Goal: Transaction & Acquisition: Book appointment/travel/reservation

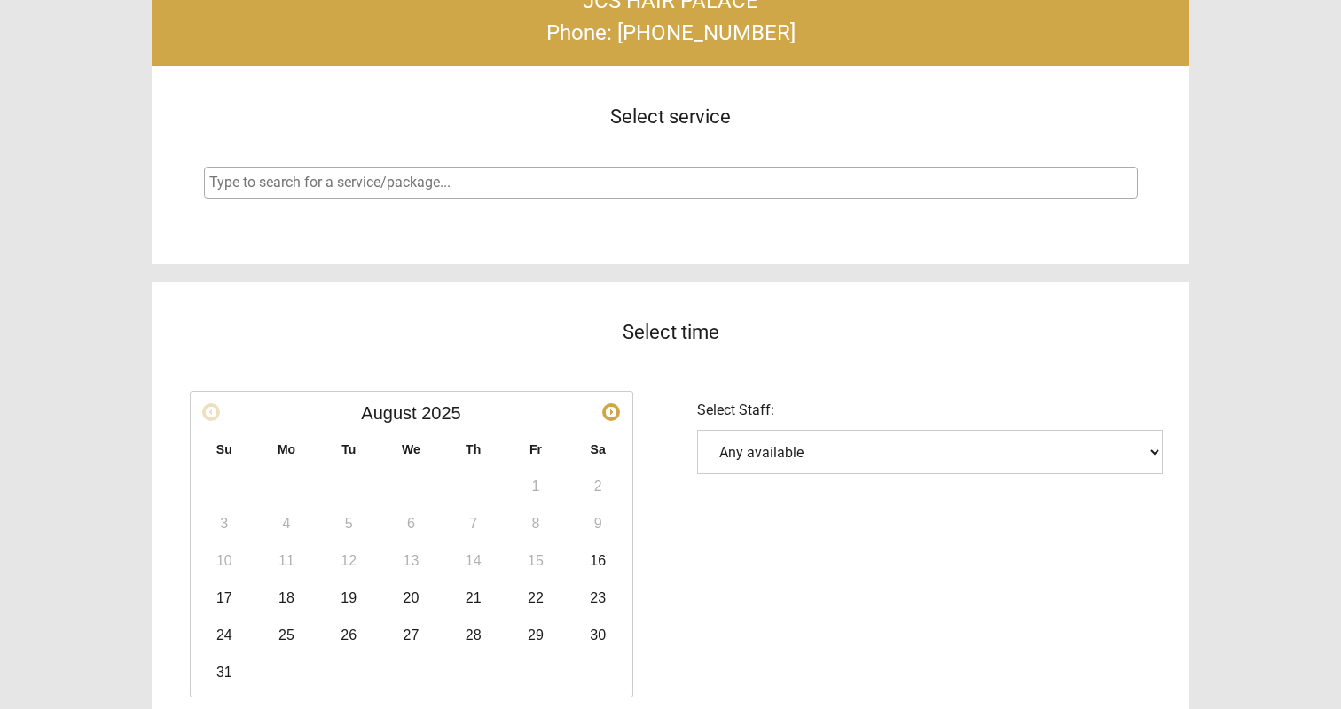
scroll to position [342, 0]
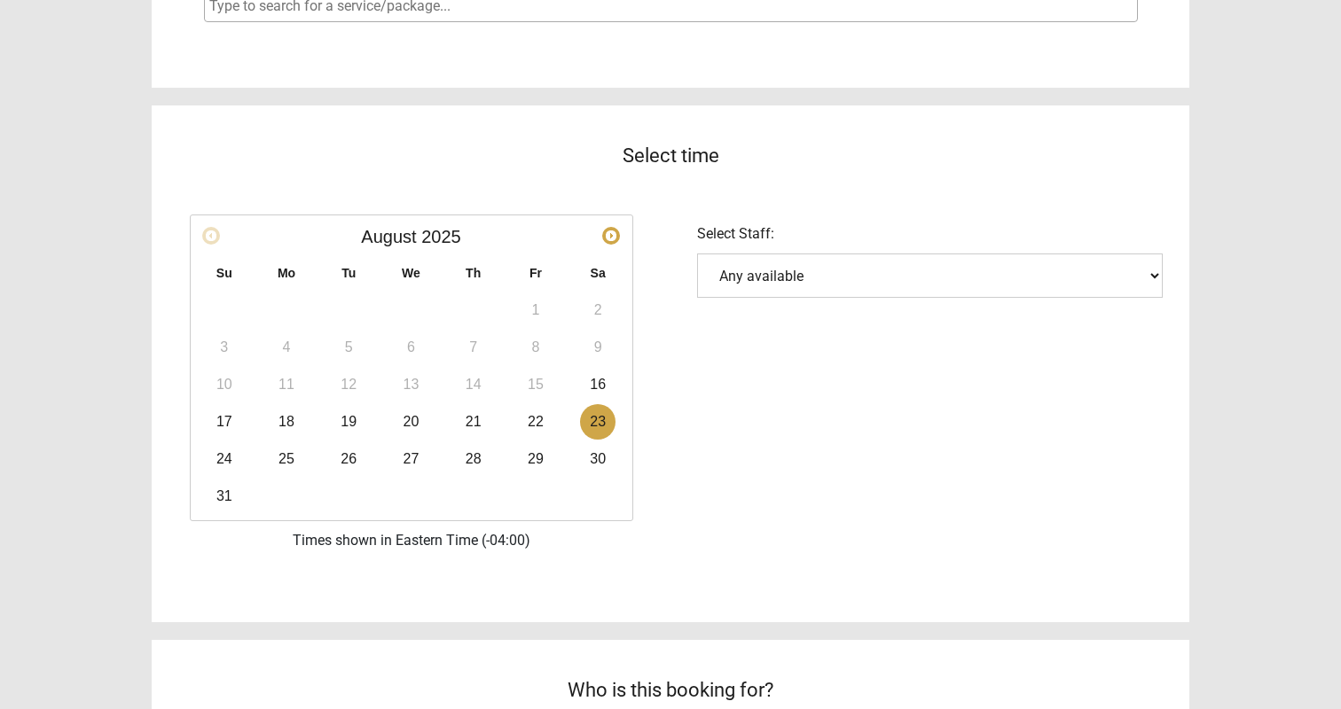
click at [596, 409] on link "23" at bounding box center [597, 421] width 35 height 35
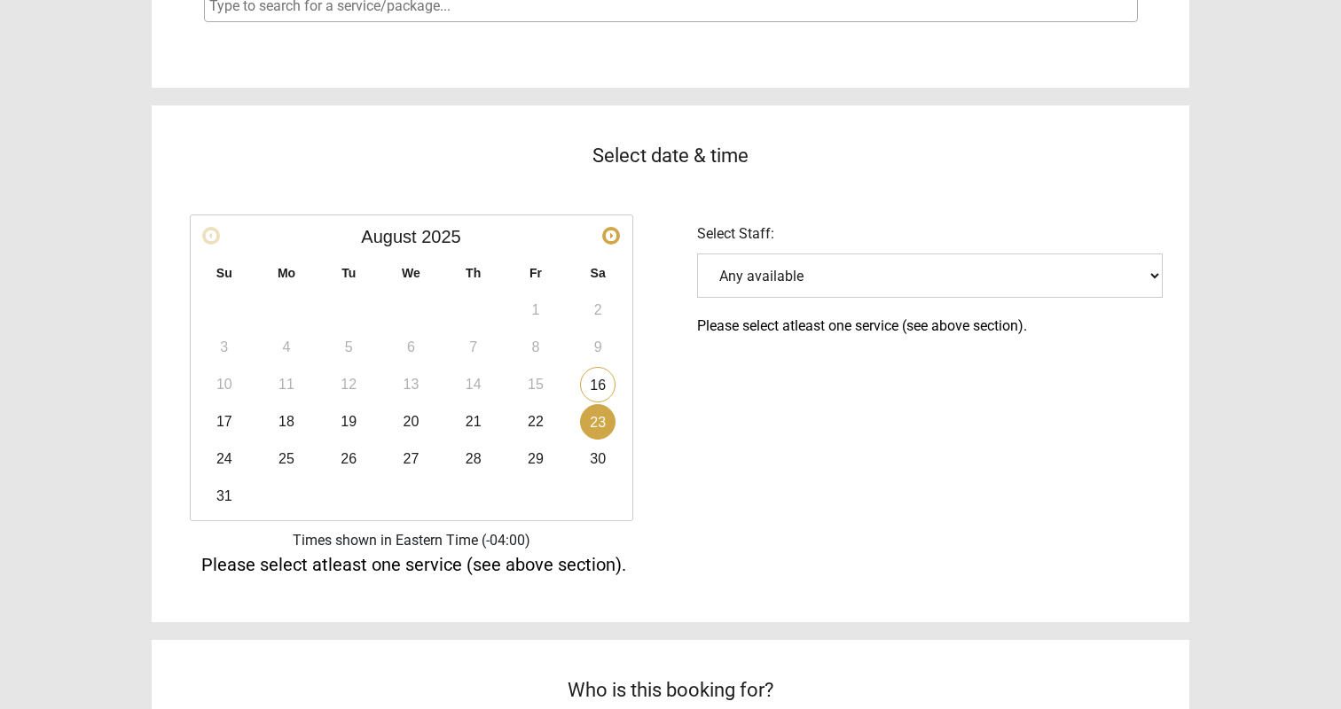
click at [850, 277] on select "Any available" at bounding box center [930, 276] width 466 height 44
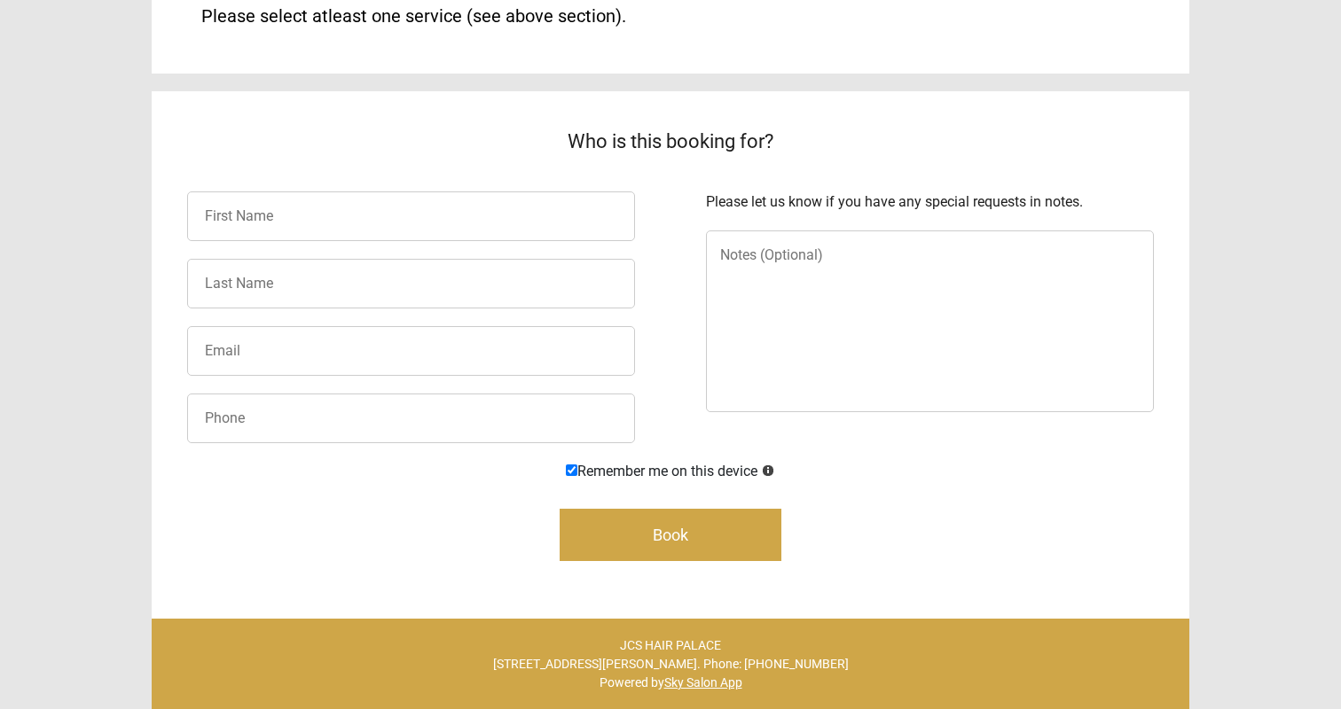
scroll to position [0, 0]
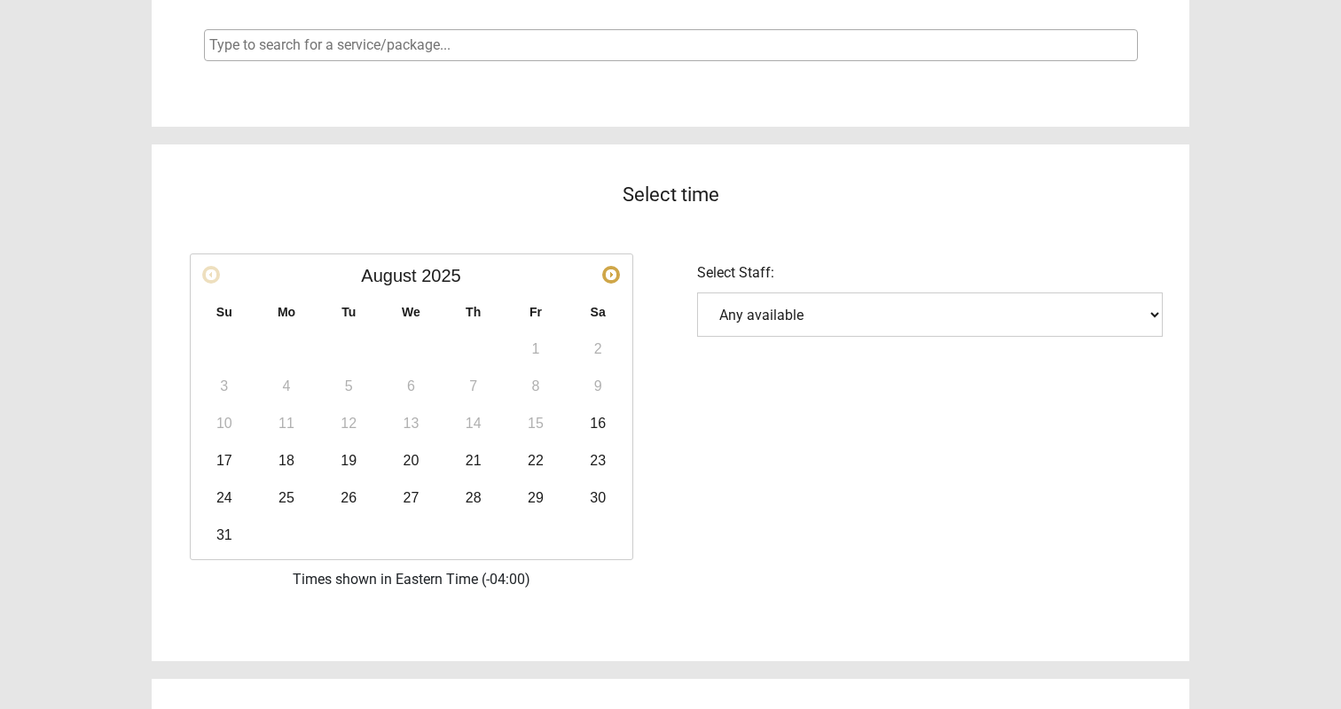
scroll to position [334, 0]
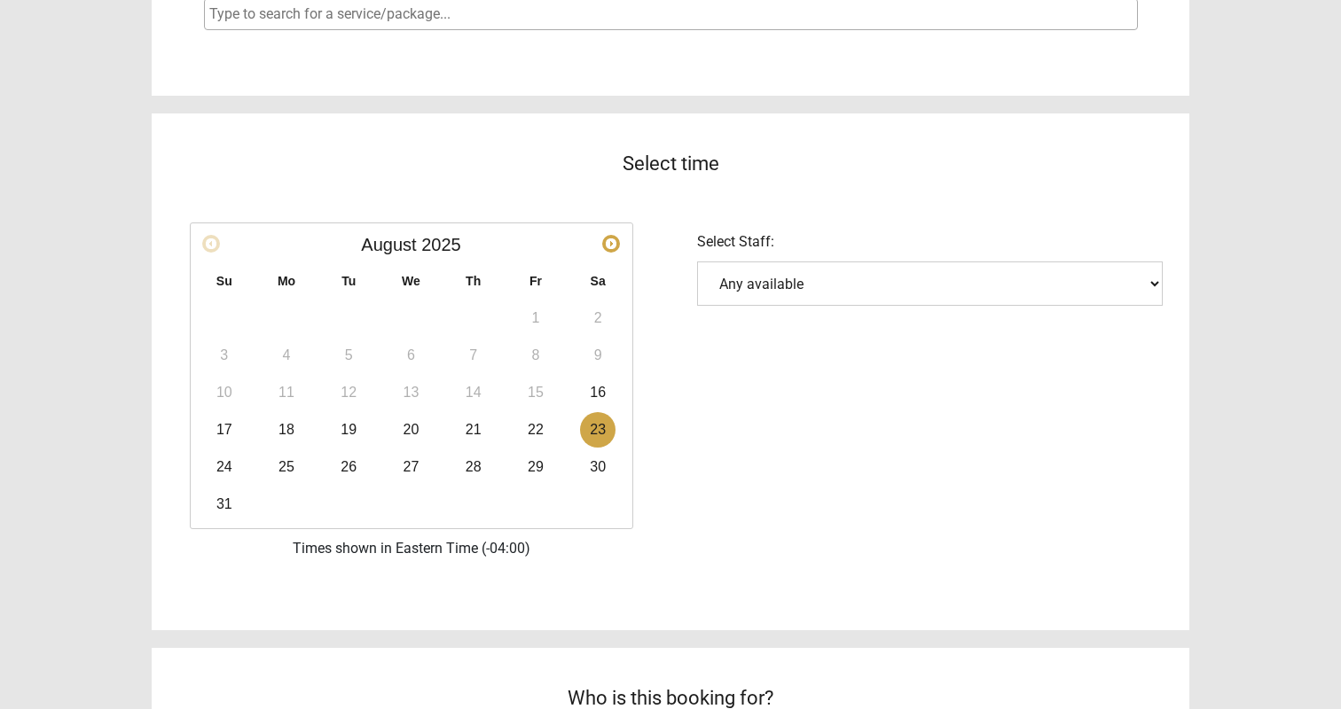
click at [604, 423] on link "23" at bounding box center [597, 429] width 35 height 35
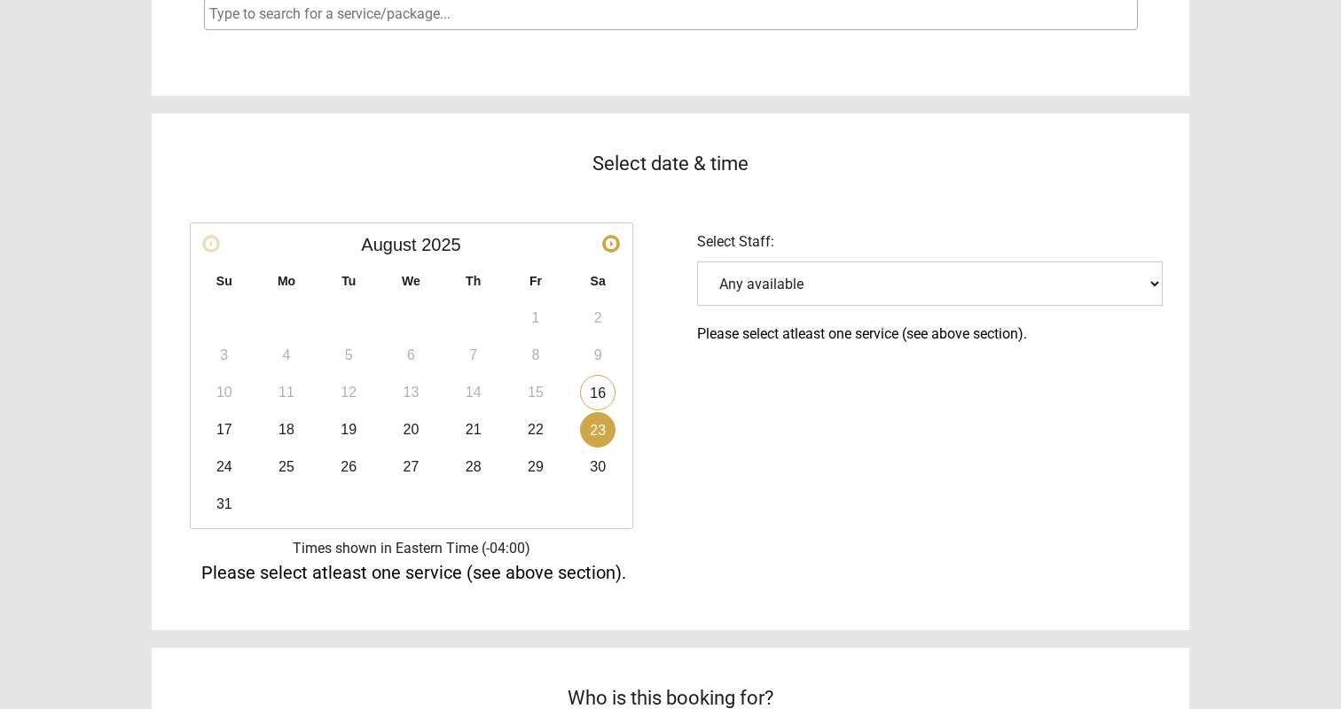
click at [846, 291] on select "Any available" at bounding box center [930, 284] width 466 height 44
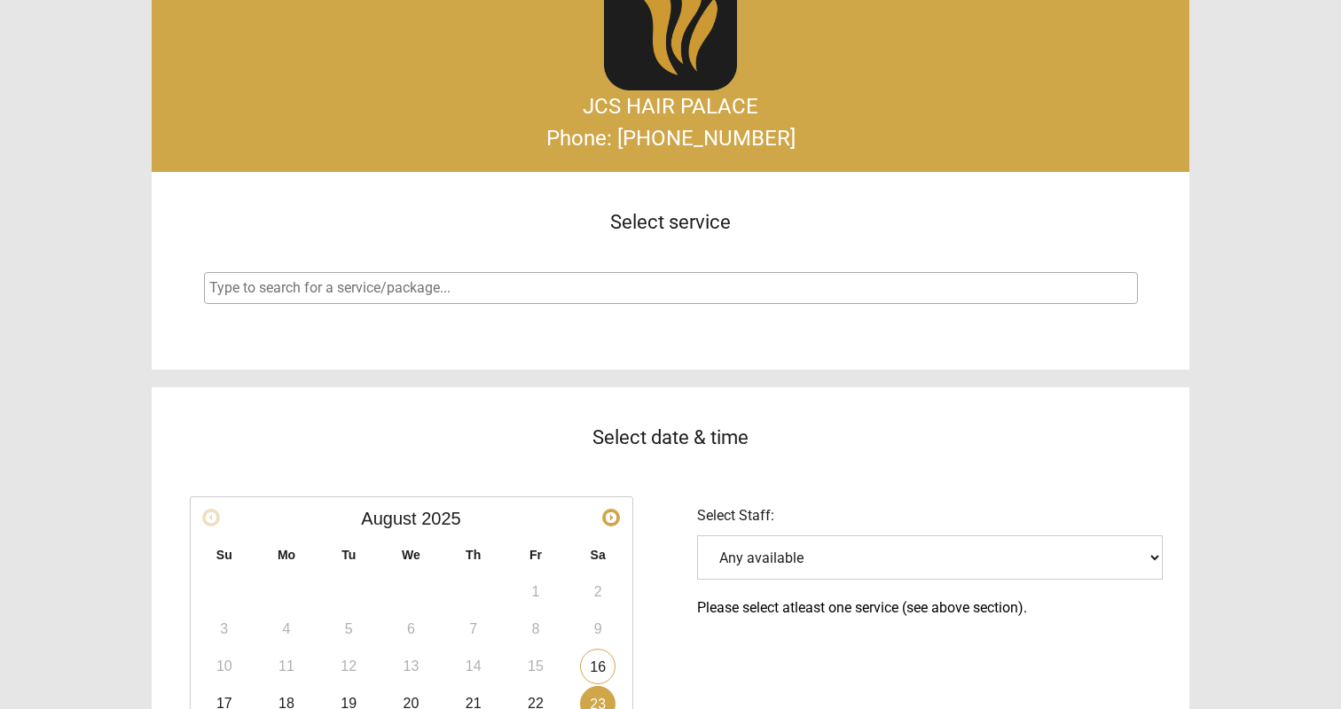
scroll to position [0, 0]
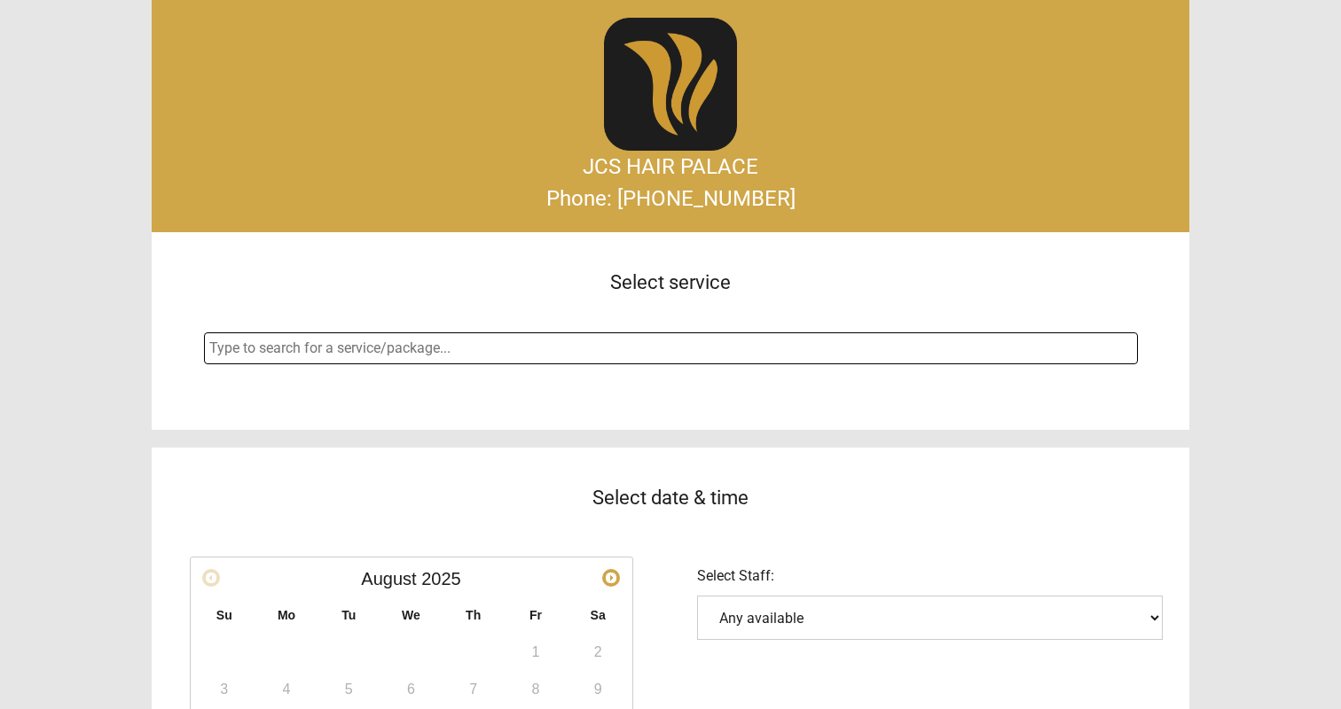
click at [522, 361] on span at bounding box center [671, 349] width 934 height 32
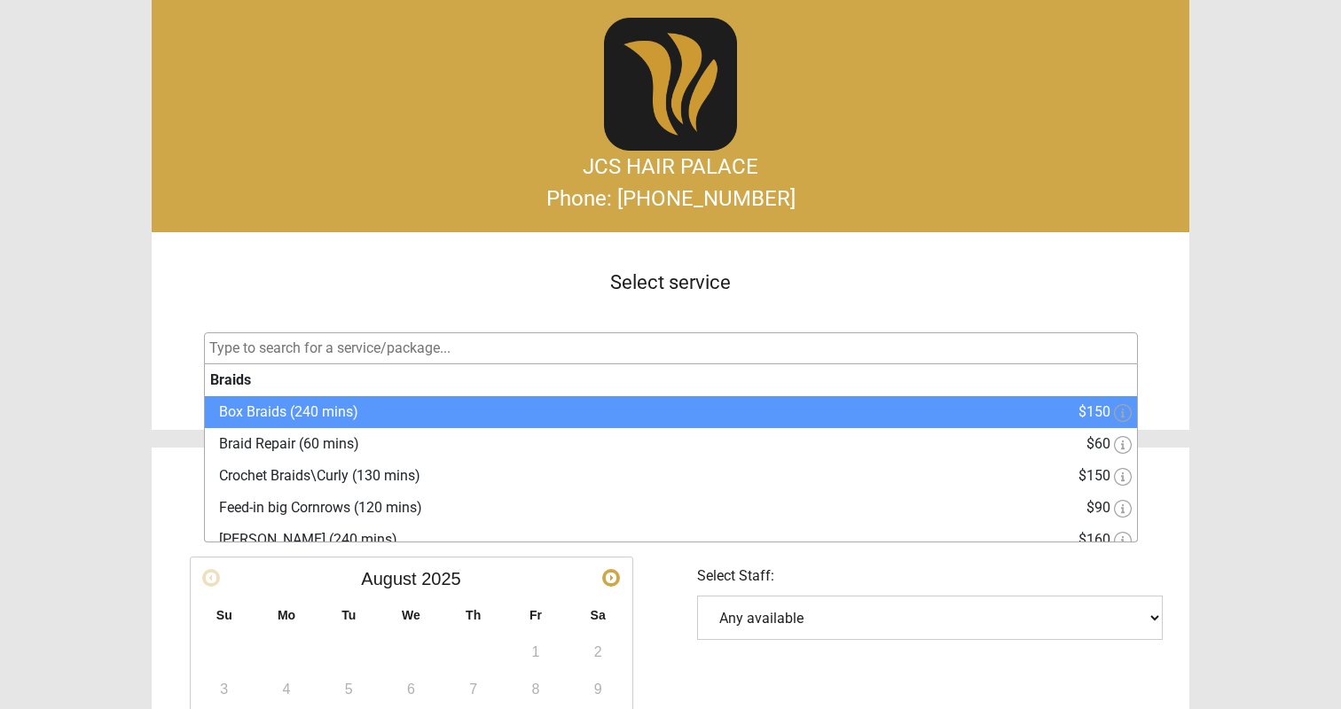
select select "0"
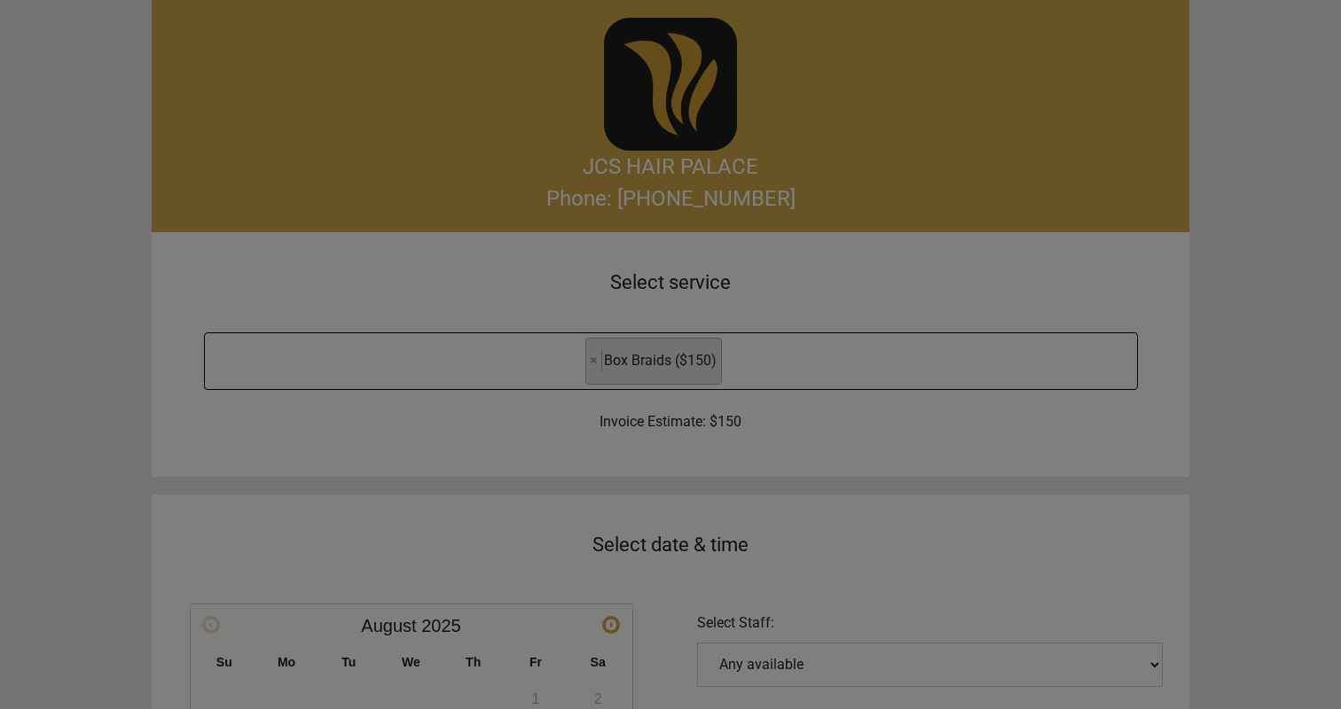
scroll to position [18, 0]
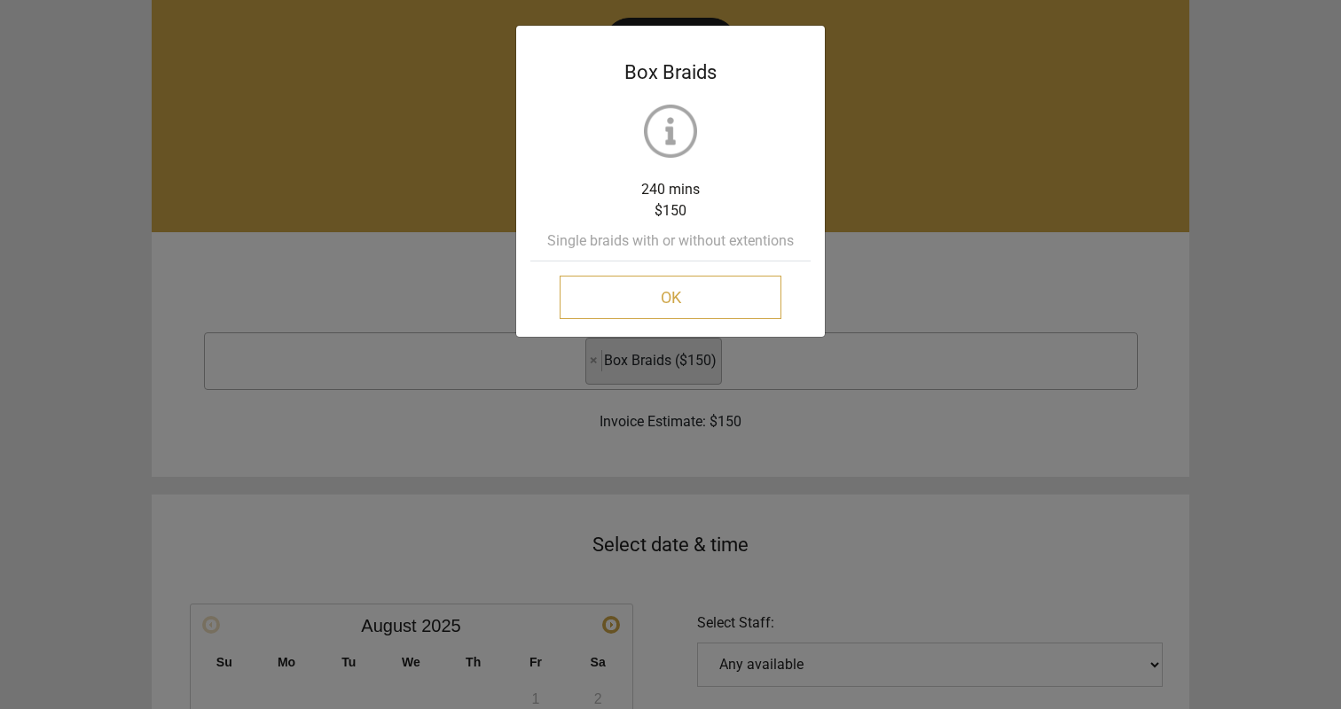
click at [686, 289] on button "OK" at bounding box center [671, 297] width 222 height 43
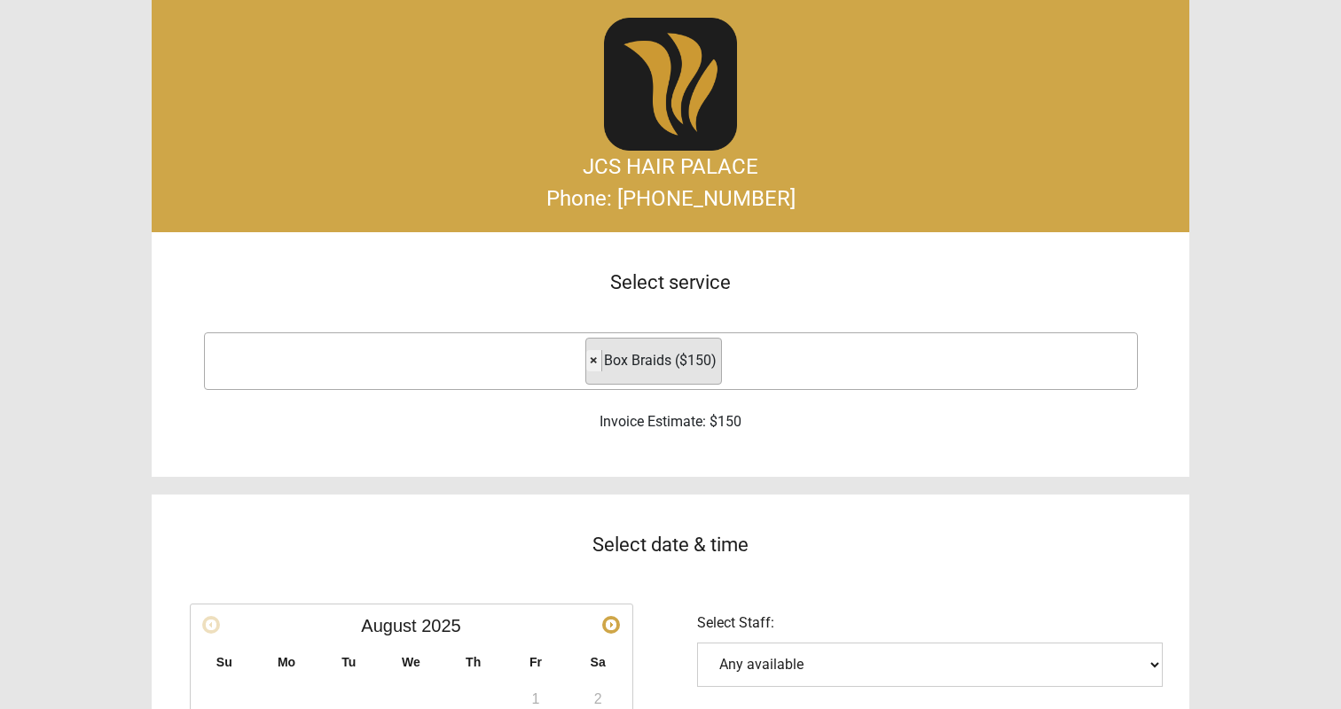
click at [601, 360] on button "×" at bounding box center [594, 360] width 16 height 21
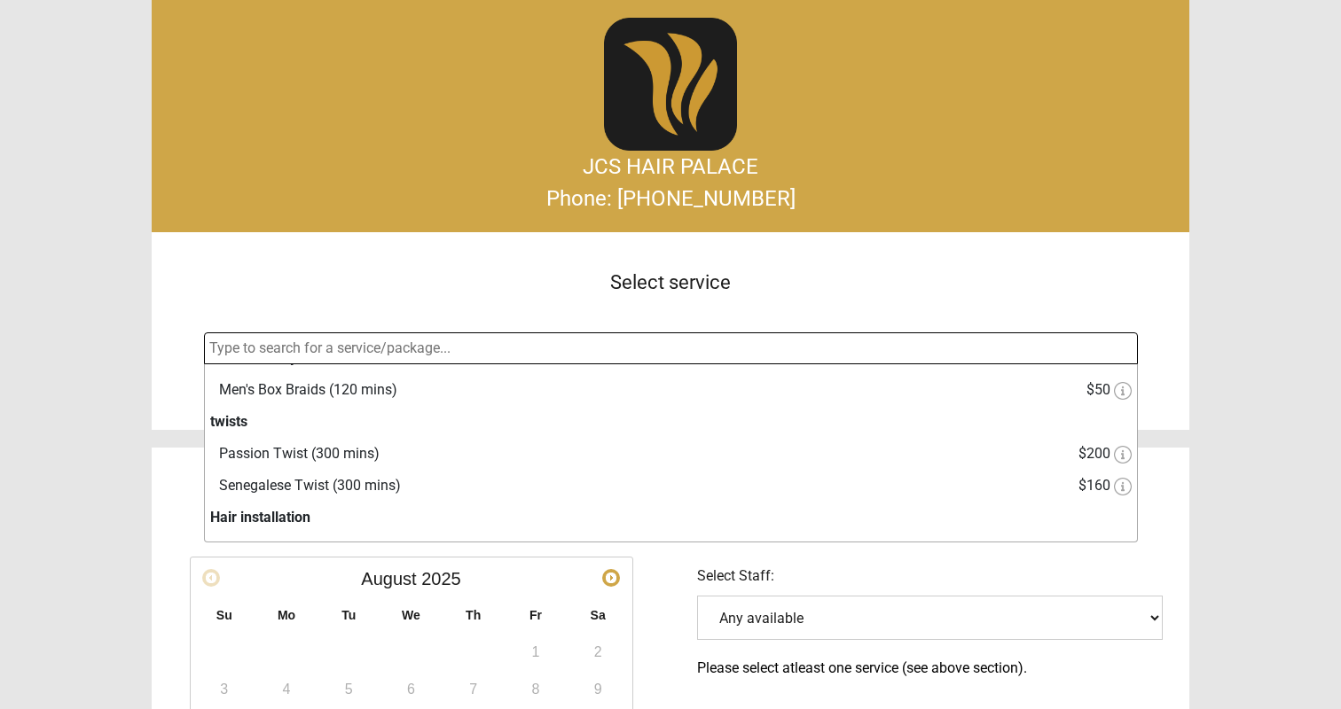
scroll to position [493, 0]
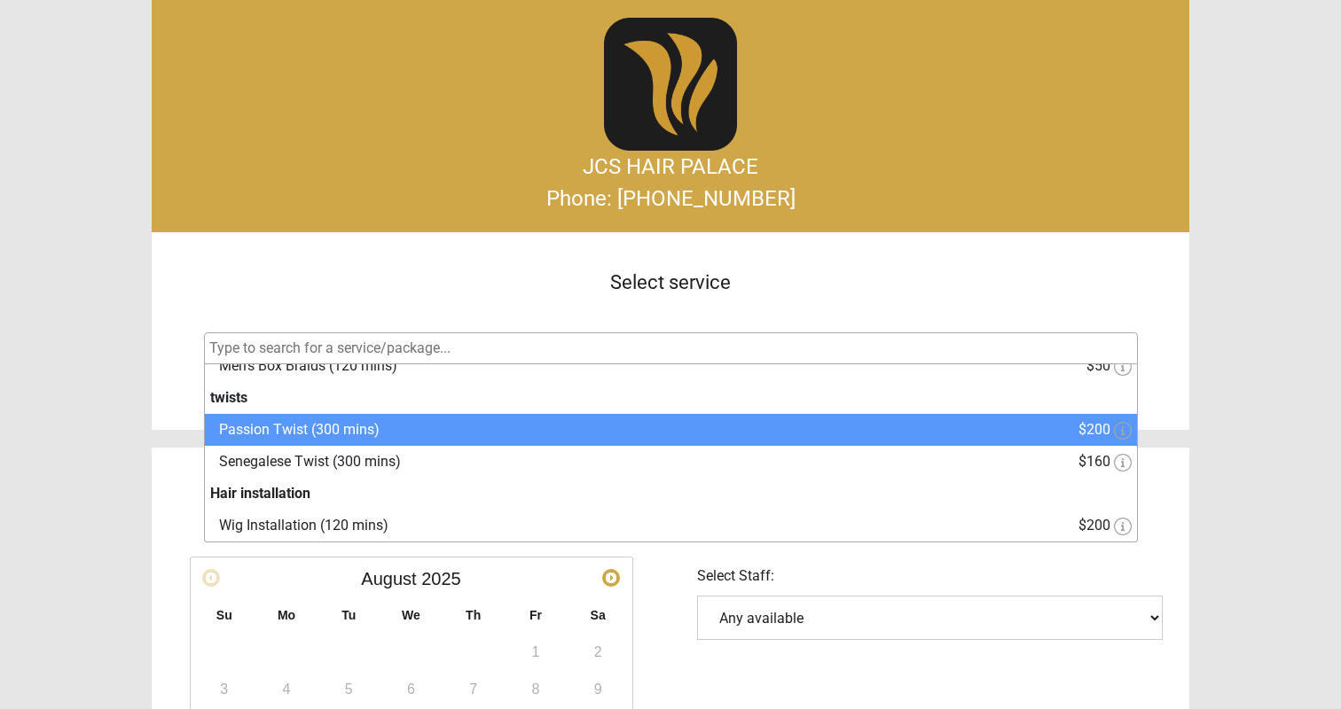
select select "10"
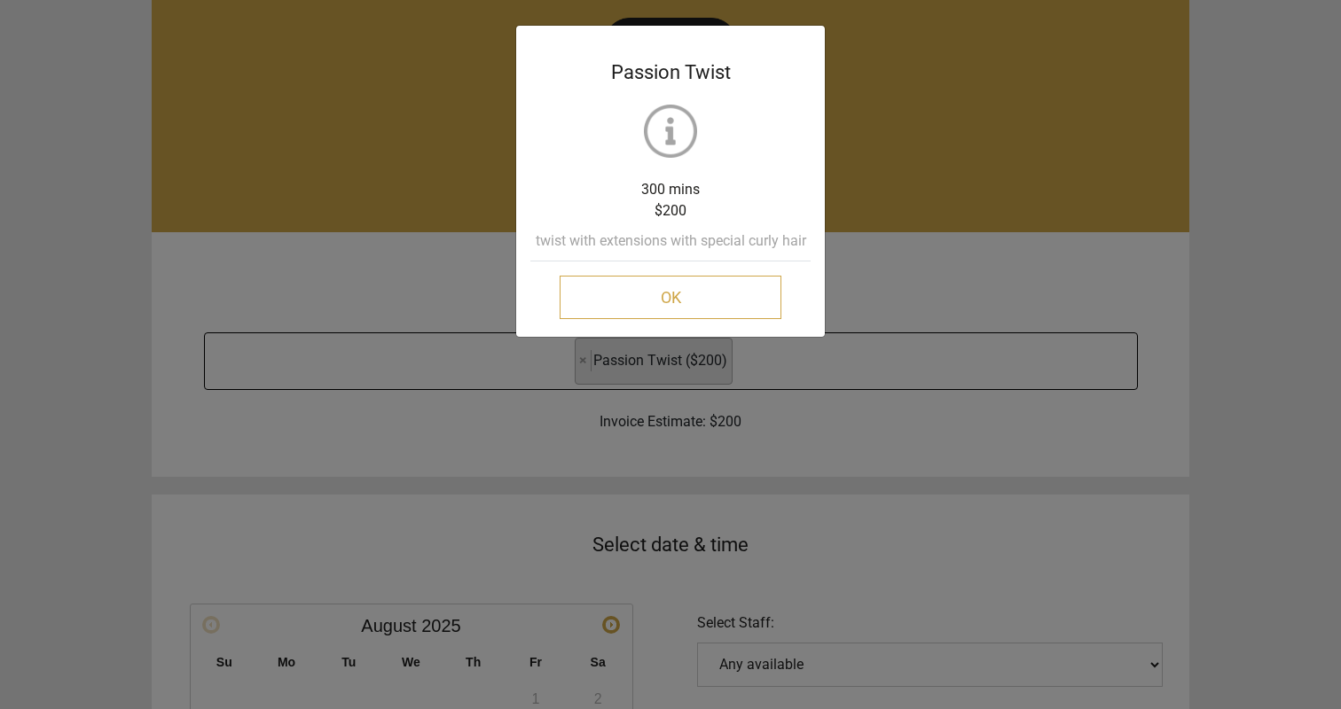
click at [713, 310] on button "OK" at bounding box center [671, 297] width 222 height 43
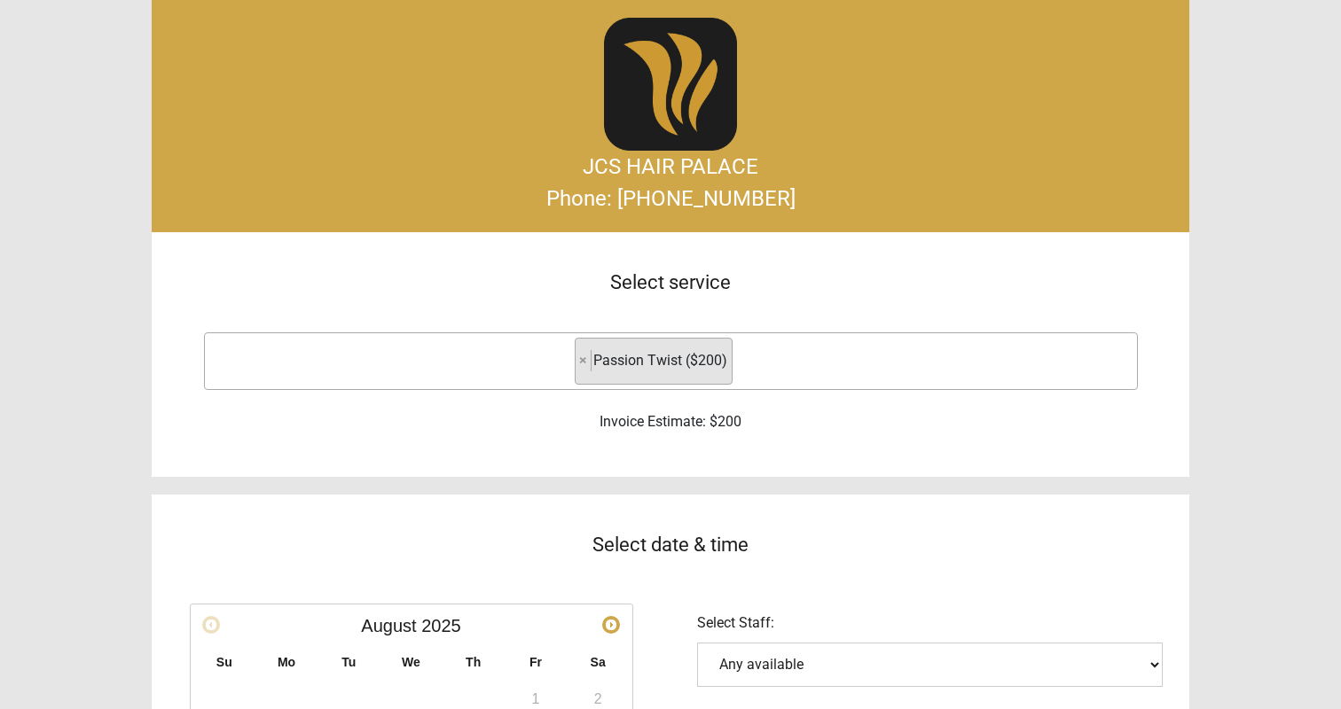
click at [572, 356] on ul "× Passion Twist ($200)" at bounding box center [651, 360] width 162 height 17
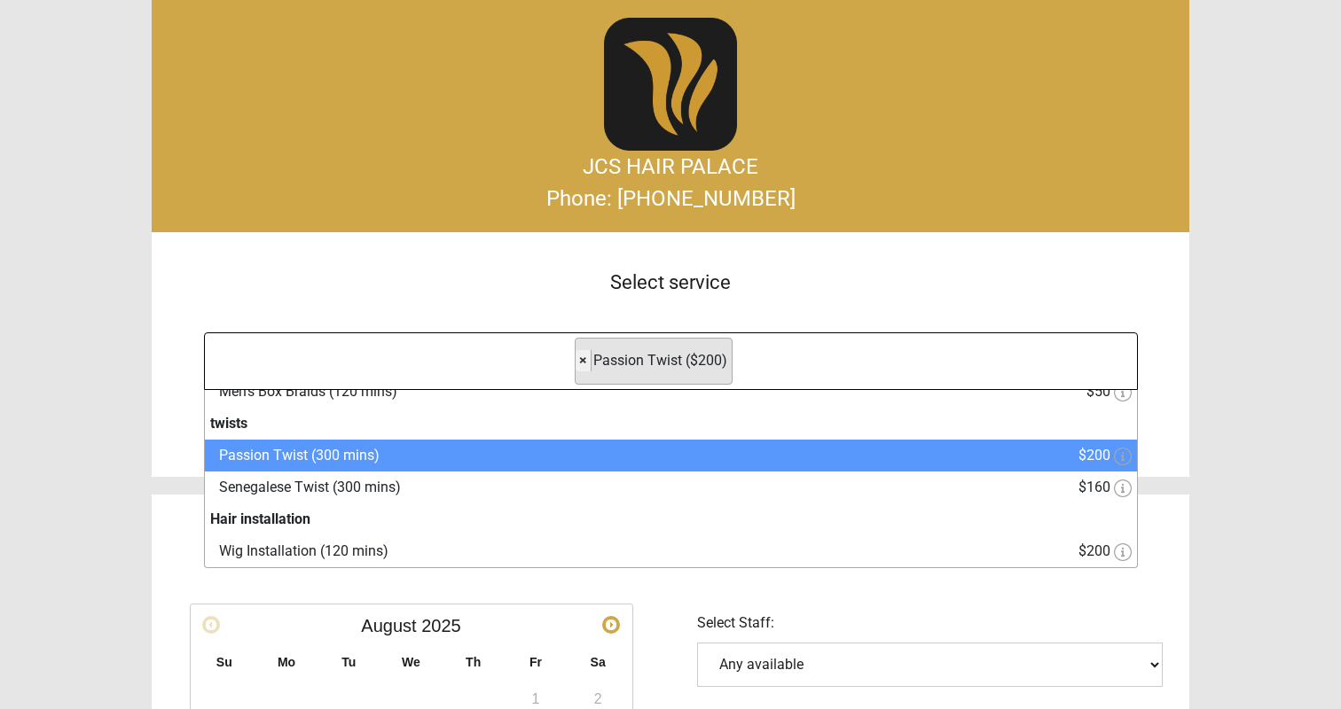
click at [581, 358] on span "×" at bounding box center [583, 360] width 8 height 17
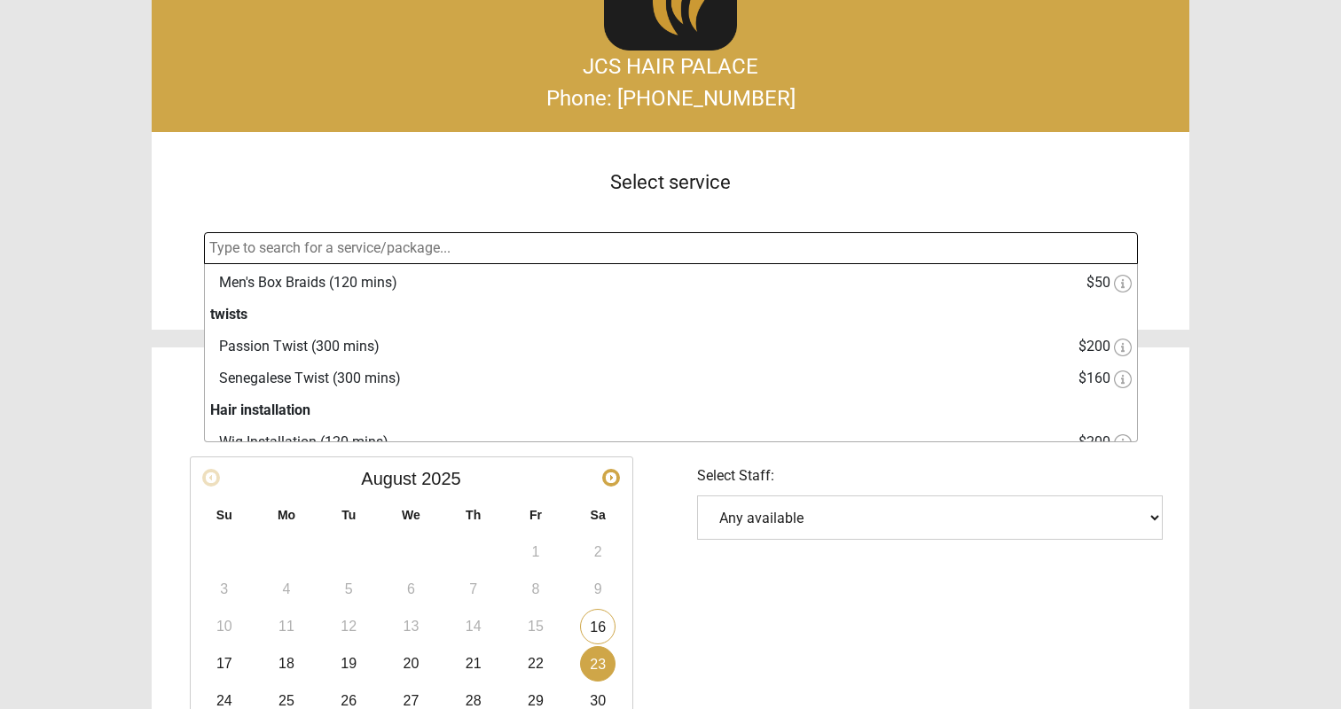
scroll to position [480, 0]
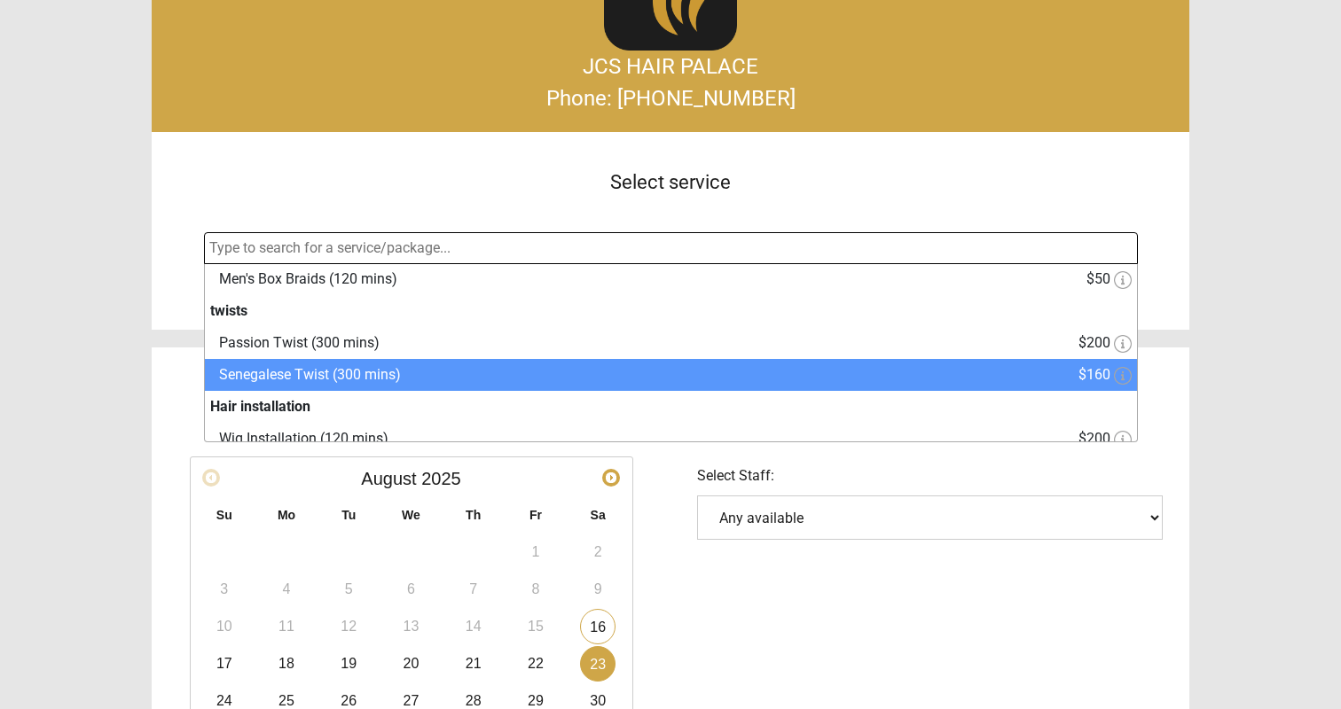
select select "11"
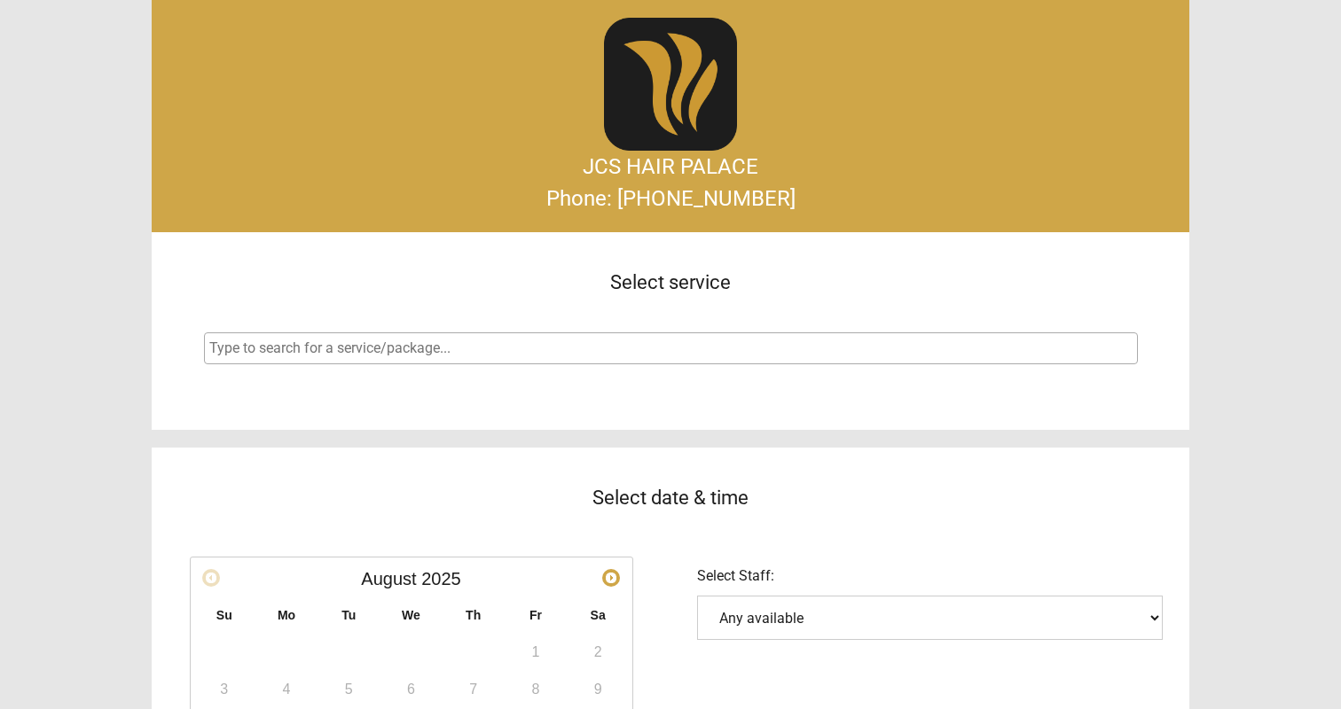
select select
